Goal: Task Accomplishment & Management: Use online tool/utility

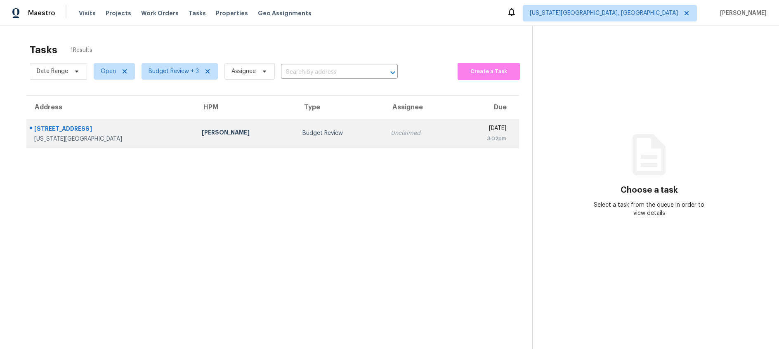
click at [141, 135] on div "[US_STATE][GEOGRAPHIC_DATA]" at bounding box center [111, 139] width 154 height 8
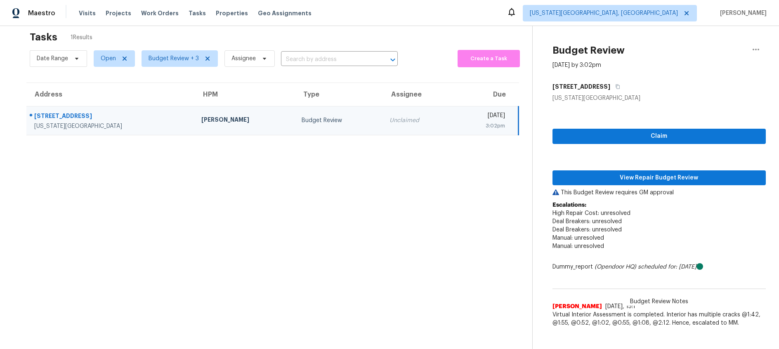
scroll to position [26, 0]
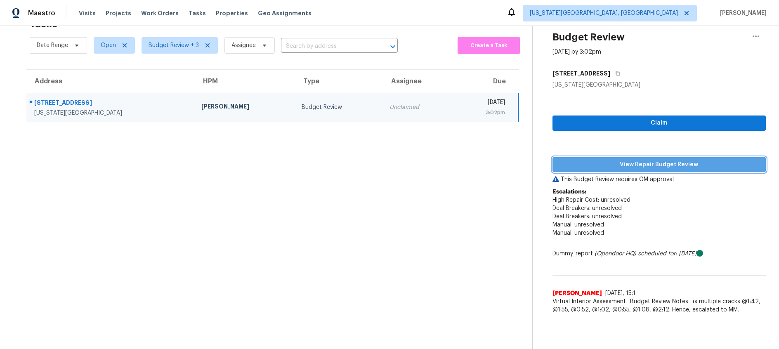
click at [593, 165] on span "View Repair Budget Review" at bounding box center [659, 165] width 200 height 10
